Goal: Task Accomplishment & Management: Manage account settings

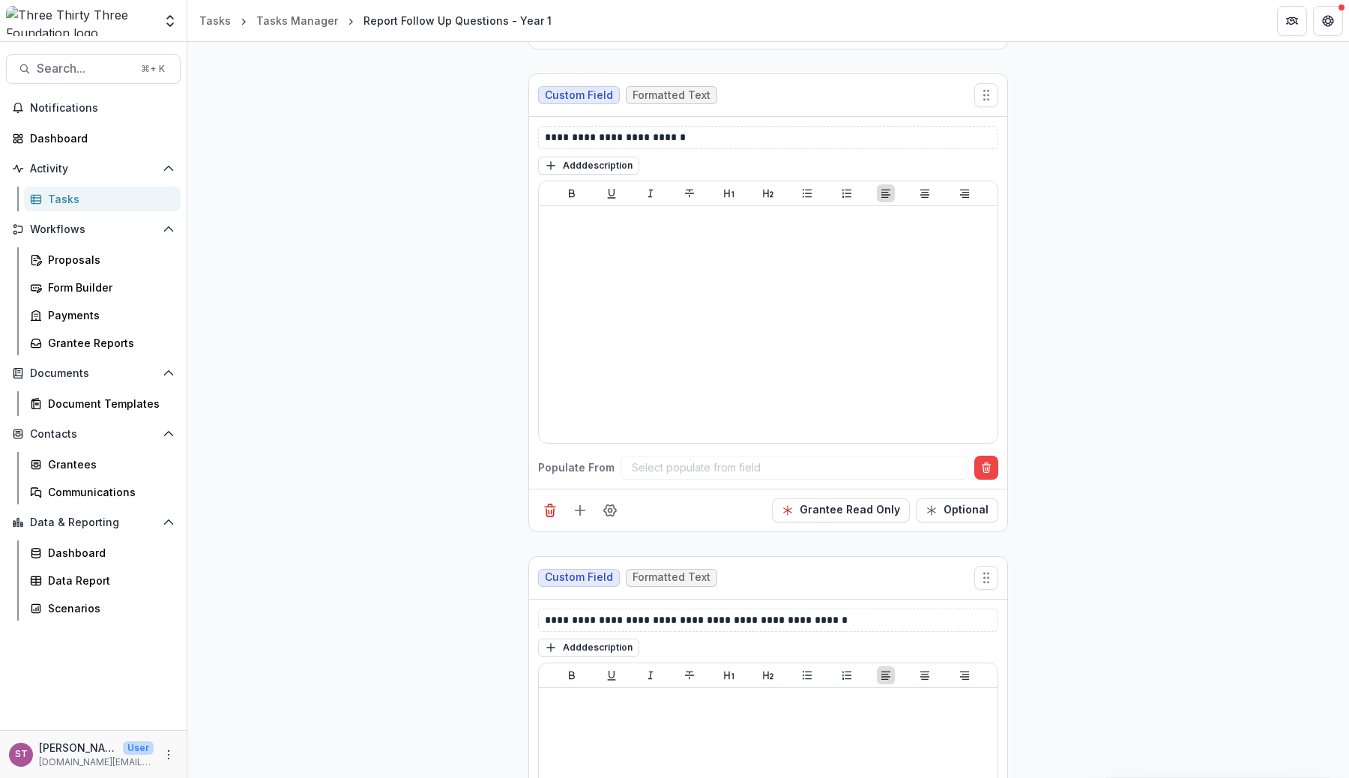
scroll to position [600, 0]
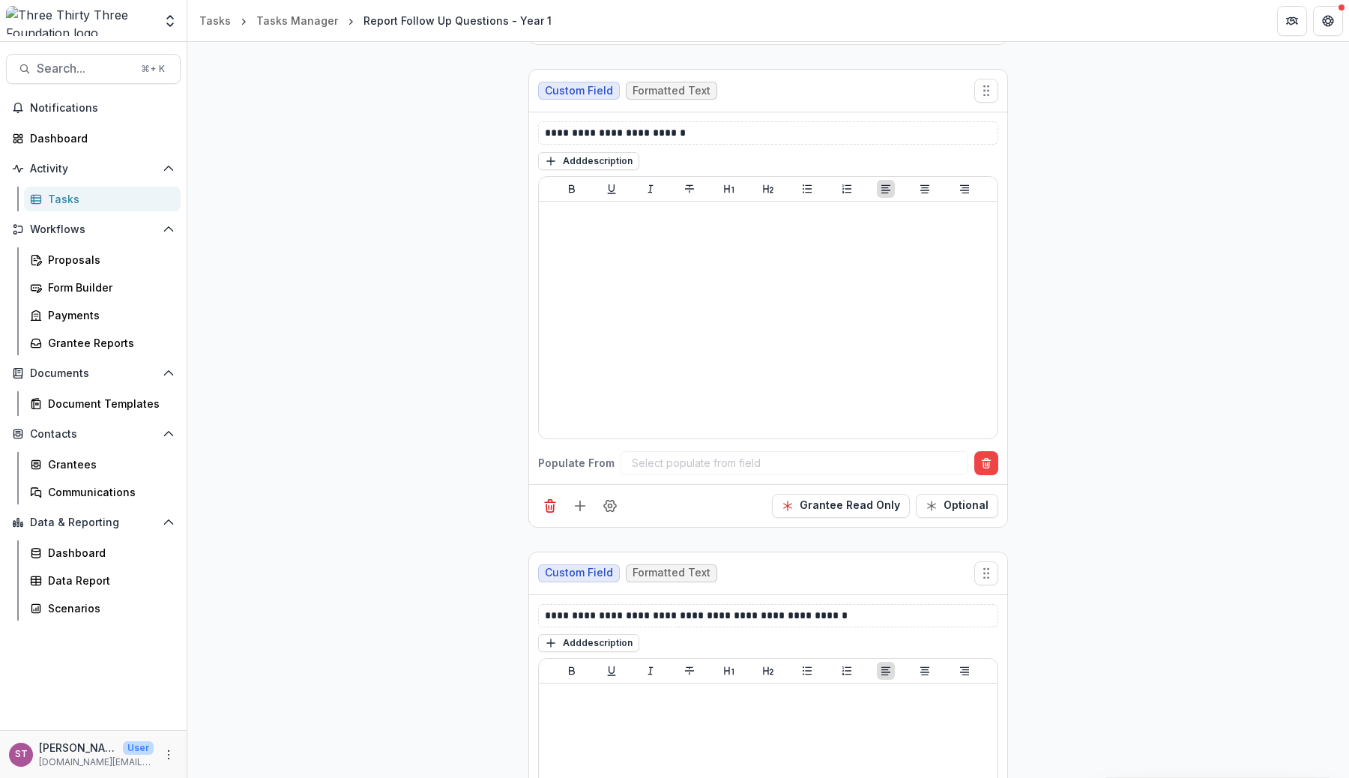
click at [748, 456] on div "Select populate from field" at bounding box center [794, 463] width 348 height 24
click at [850, 507] on button "Grantee Read Only" at bounding box center [841, 506] width 138 height 24
click at [763, 464] on div at bounding box center [794, 463] width 345 height 21
type input "***"
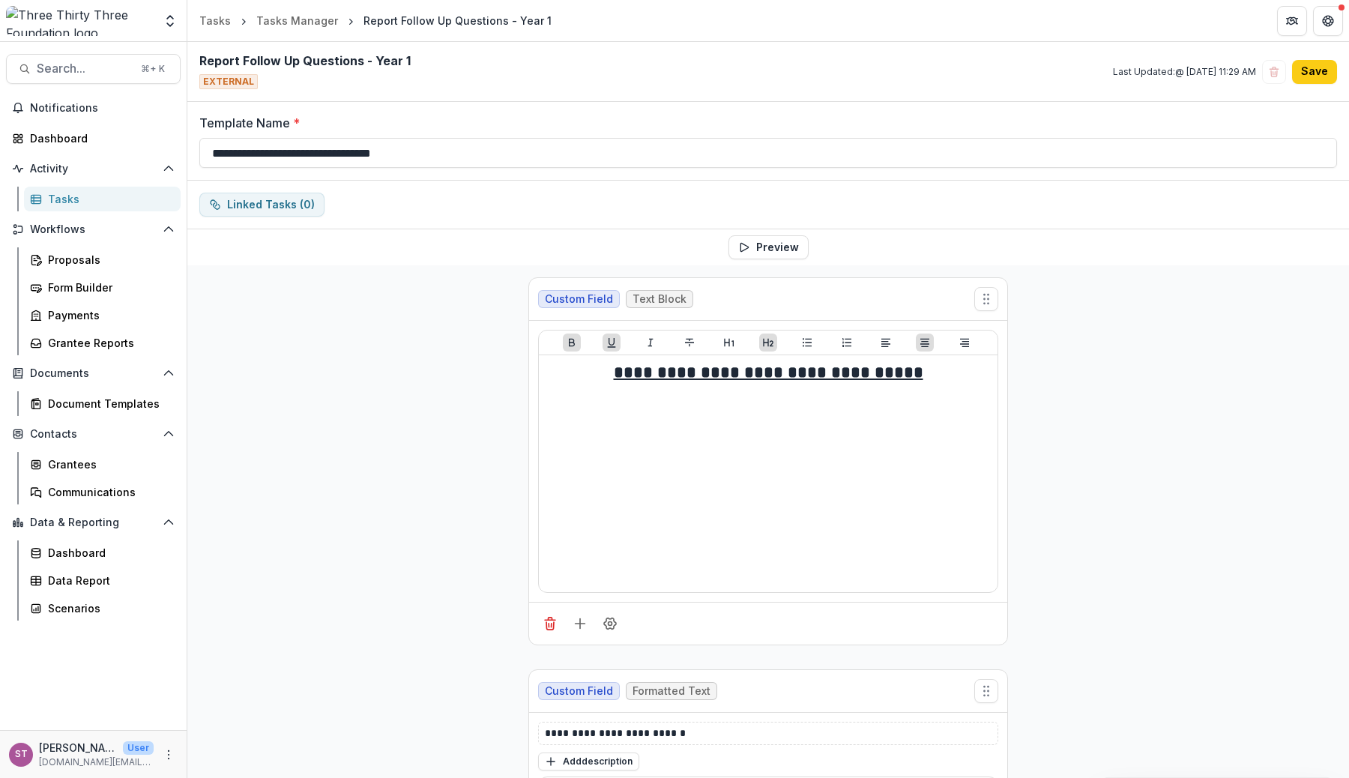
type input "****"
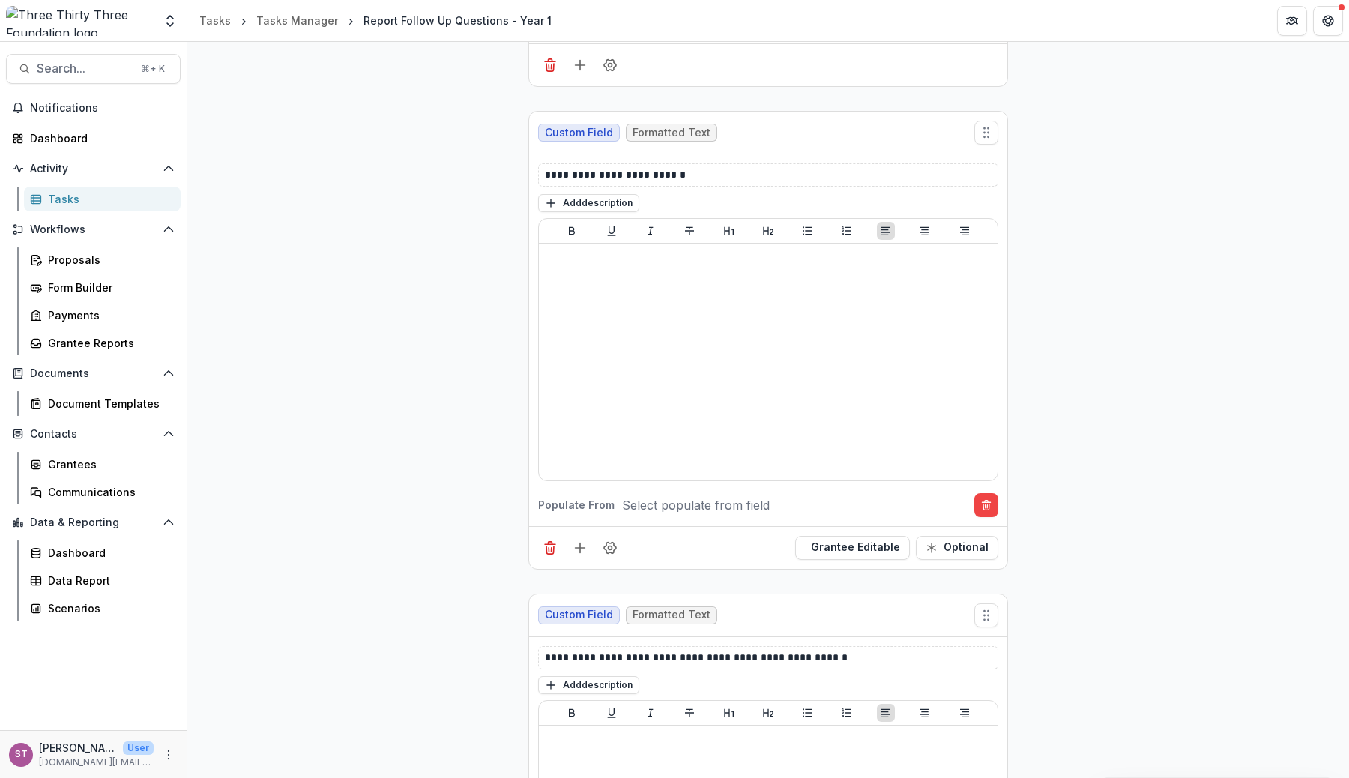
scroll to position [556, 0]
click at [709, 508] on div at bounding box center [794, 507] width 345 height 21
type input "****"
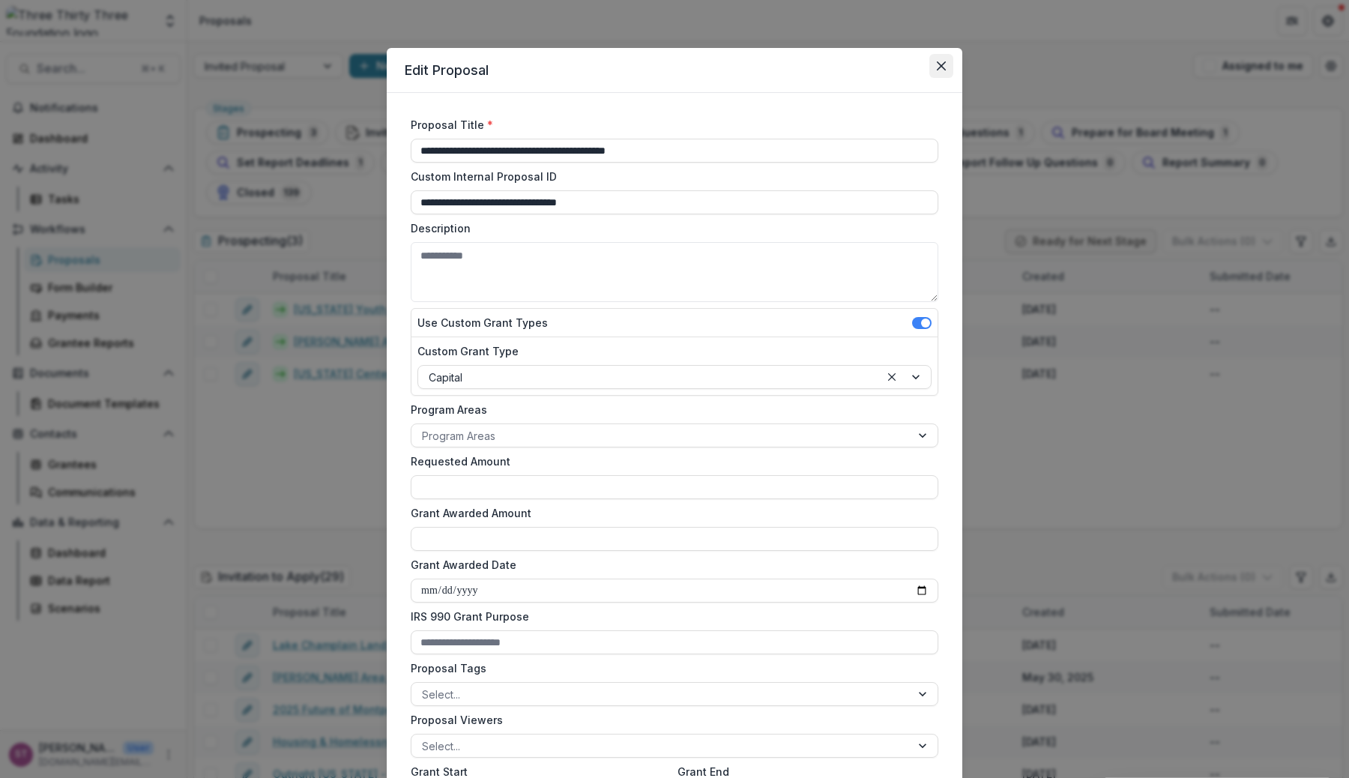
click at [940, 75] on button "Close" at bounding box center [941, 66] width 24 height 24
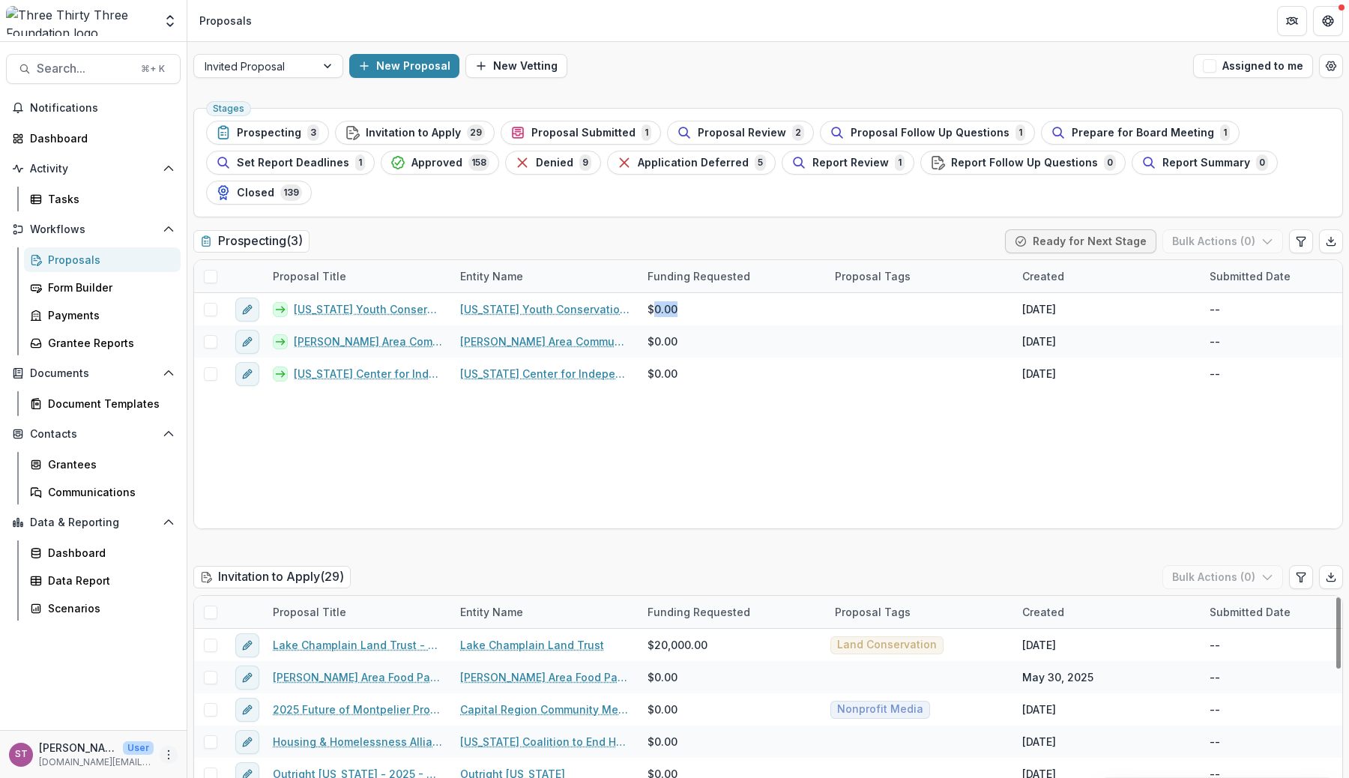
click at [170, 753] on icon "More" at bounding box center [169, 755] width 12 height 12
click at [254, 719] on link "User Settings" at bounding box center [267, 722] width 160 height 25
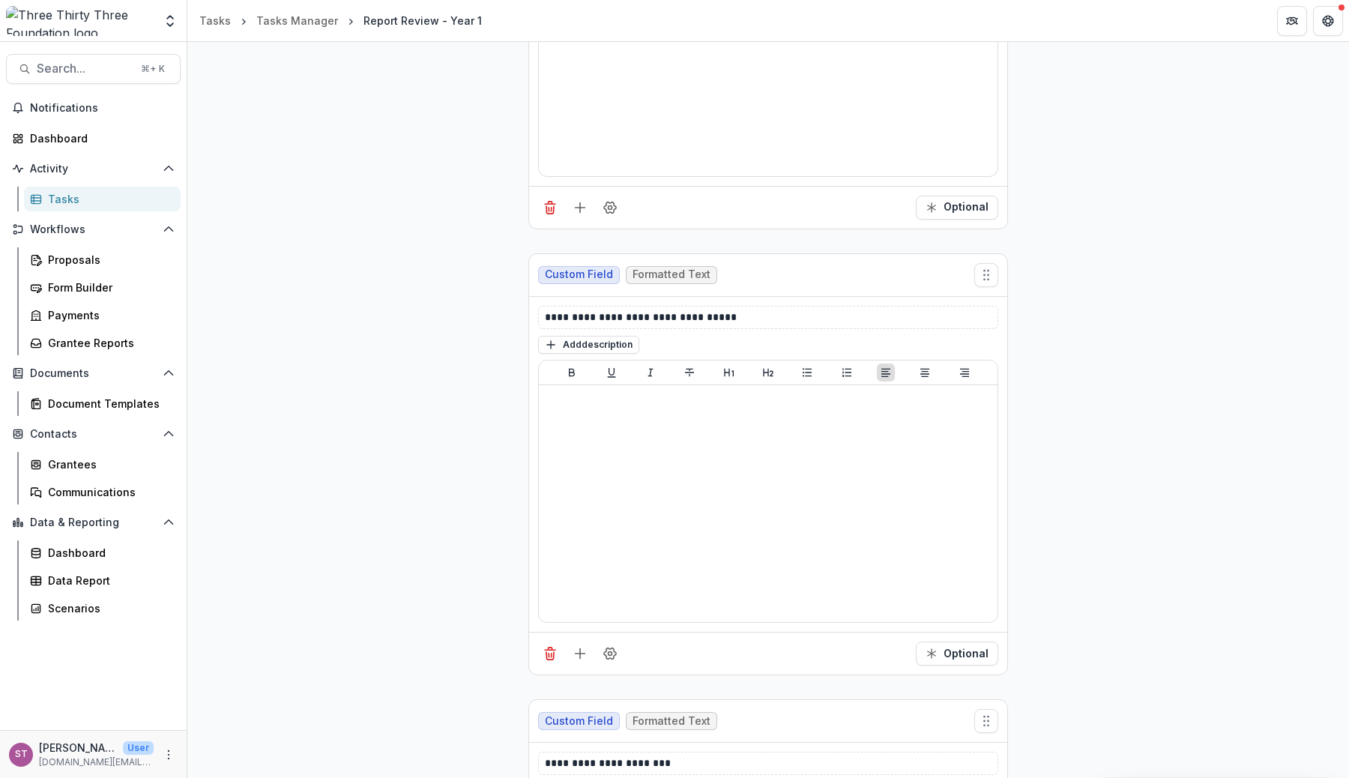
scroll to position [860, 0]
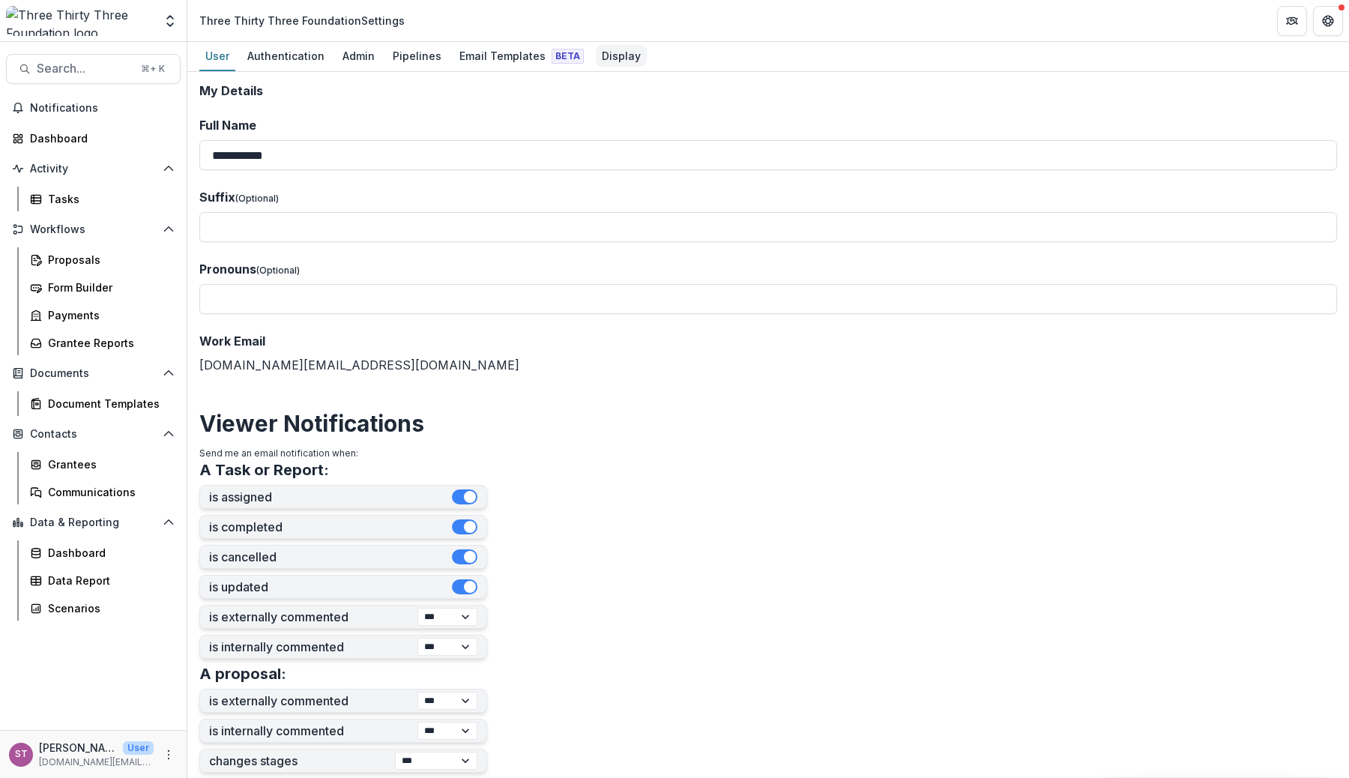
click at [600, 58] on div "Display" at bounding box center [621, 56] width 51 height 22
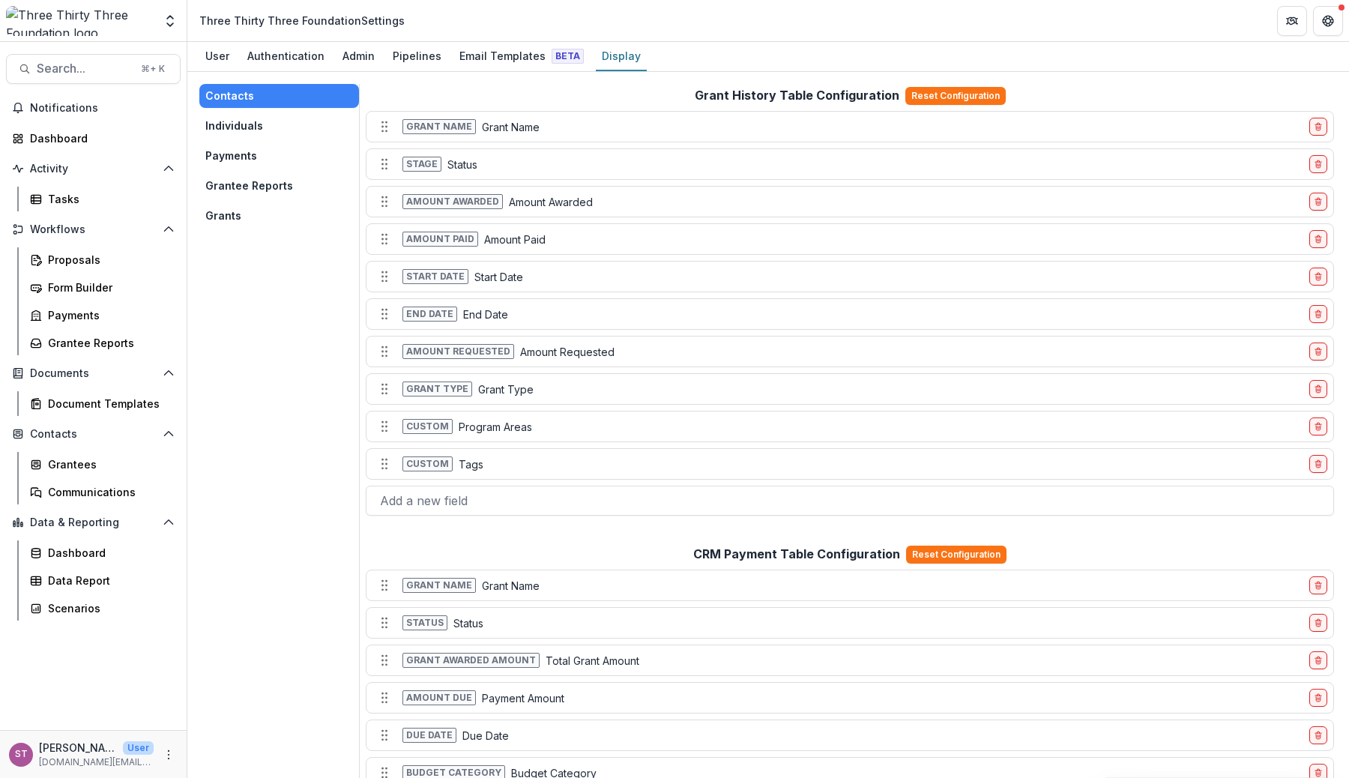
click at [244, 179] on button "Grantee Reports" at bounding box center [279, 186] width 160 height 24
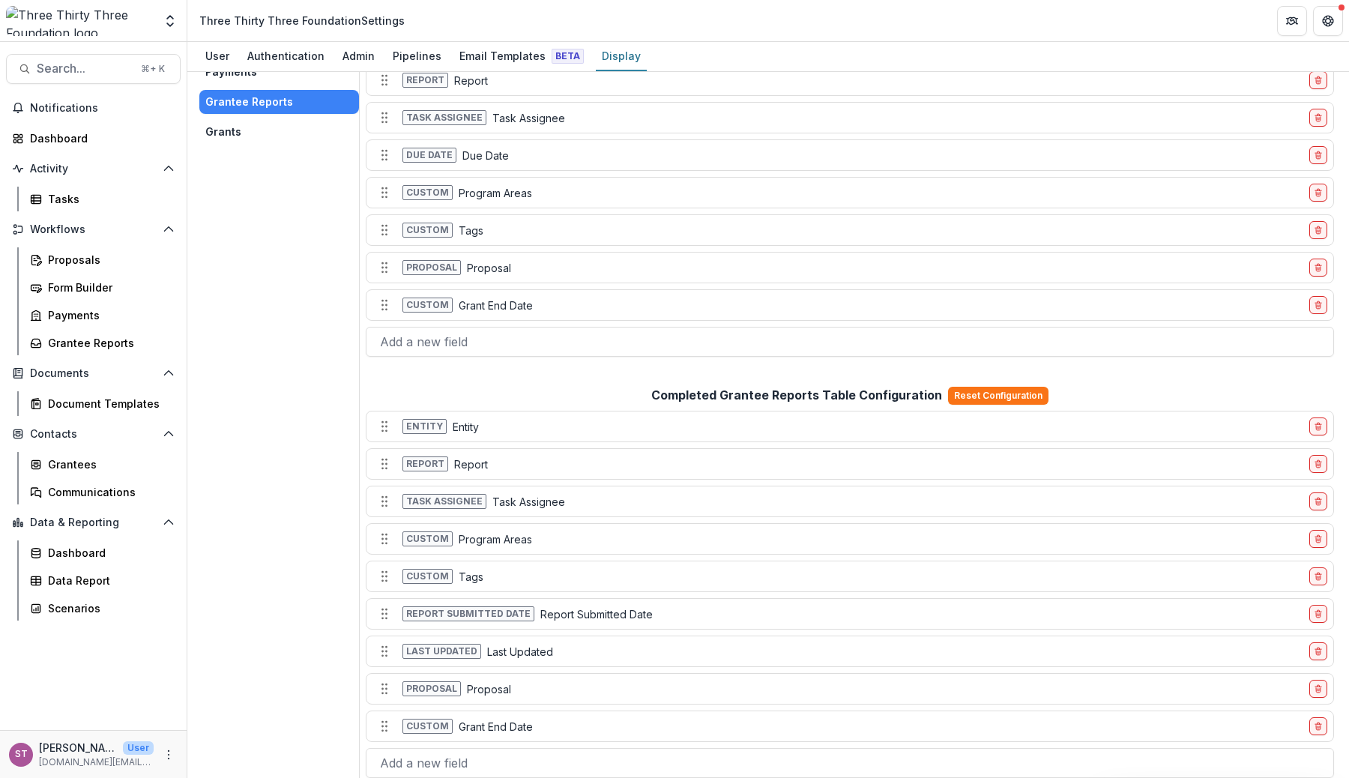
scroll to position [99, 0]
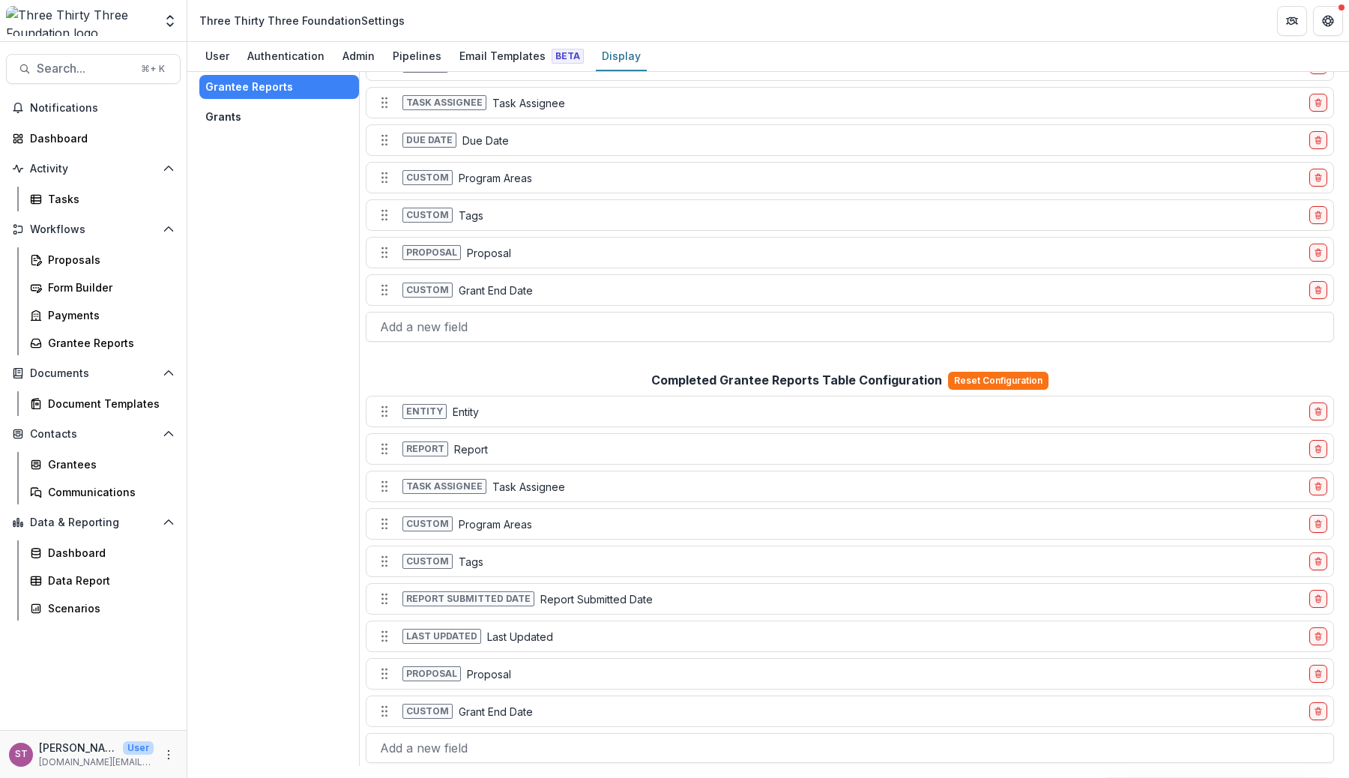
click at [256, 111] on button "Grants" at bounding box center [279, 117] width 160 height 24
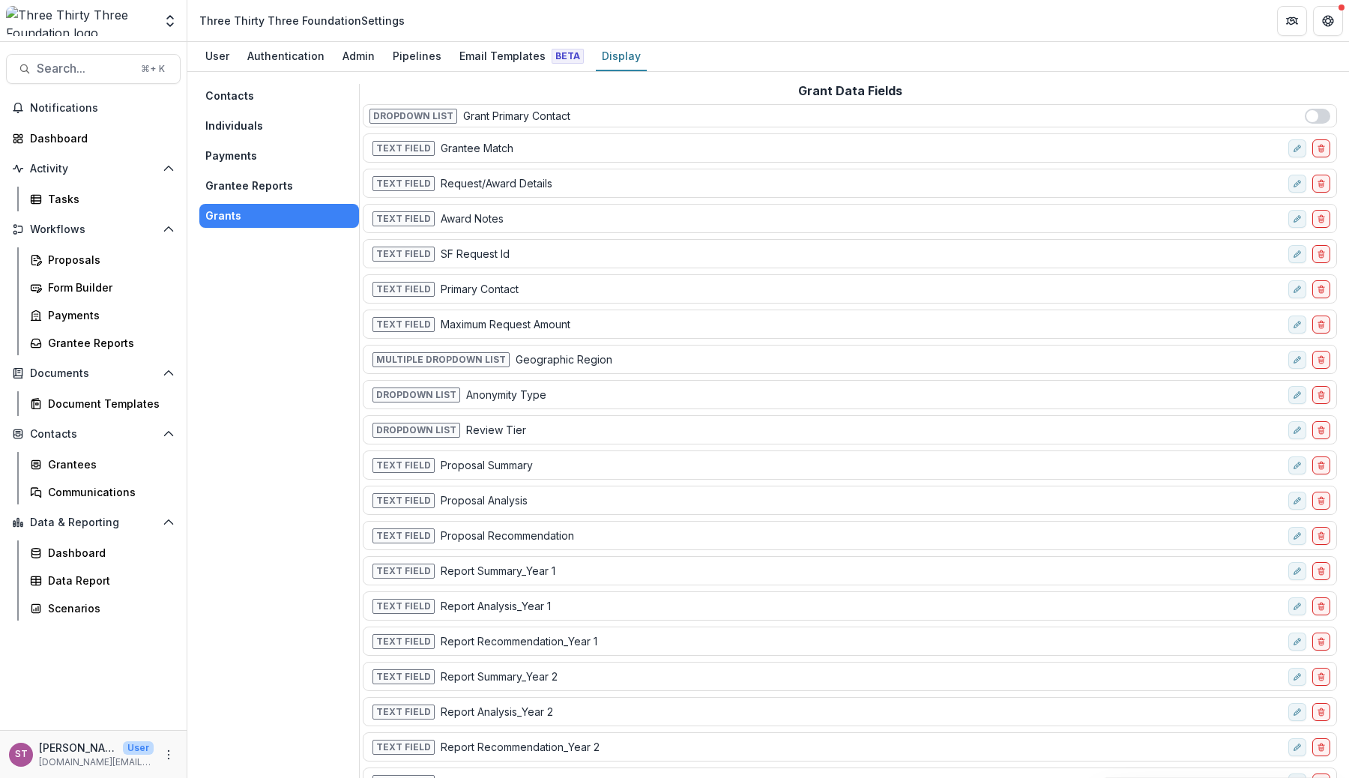
scroll to position [342, 0]
